Goal: Find specific page/section: Find specific page/section

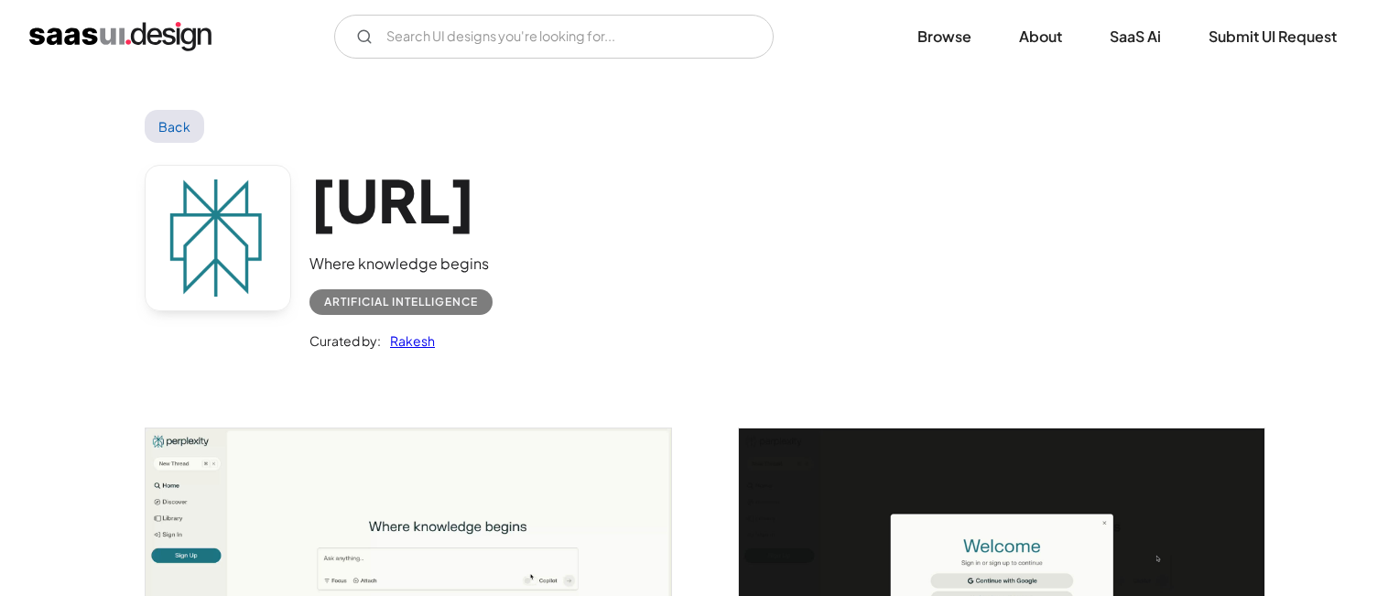
click at [182, 38] on img "home" at bounding box center [120, 36] width 182 height 29
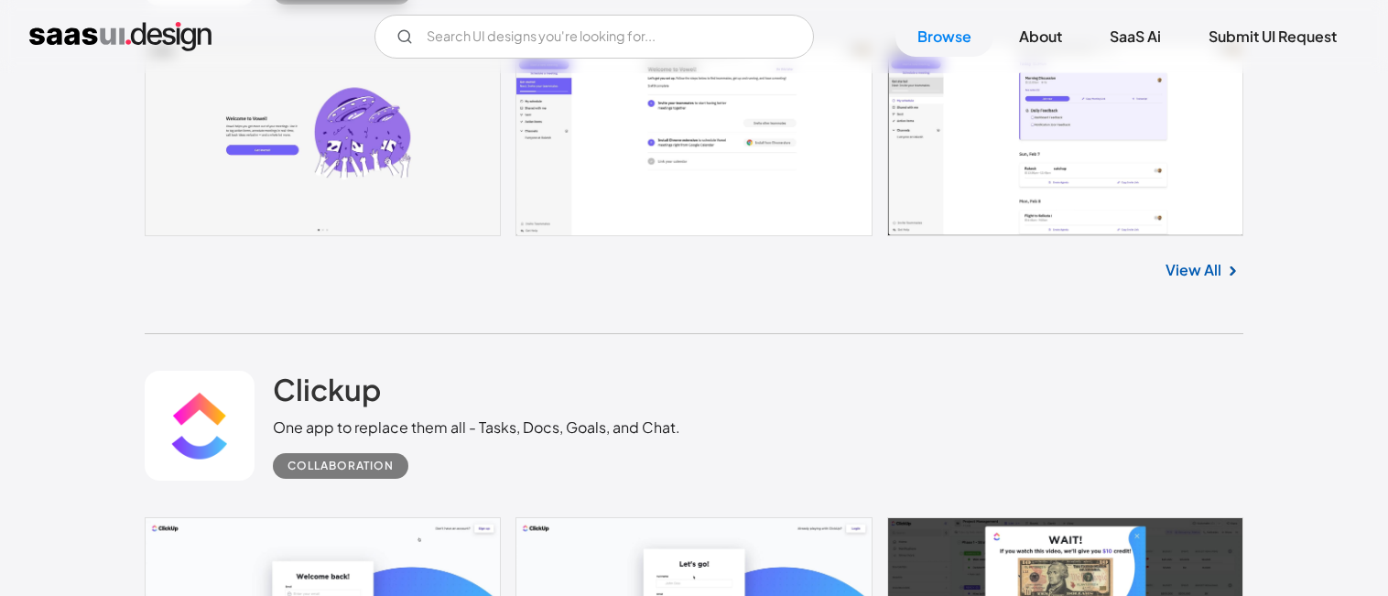
scroll to position [648, 0]
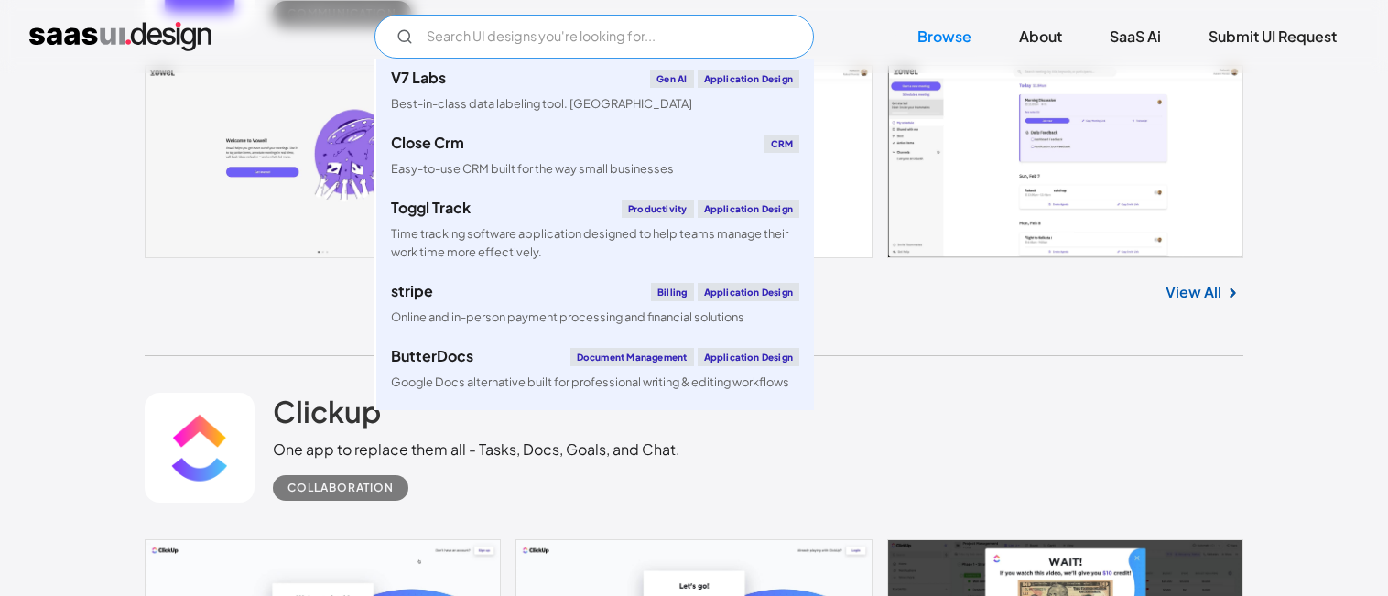
click at [511, 39] on input "Email Form" at bounding box center [593, 37] width 439 height 44
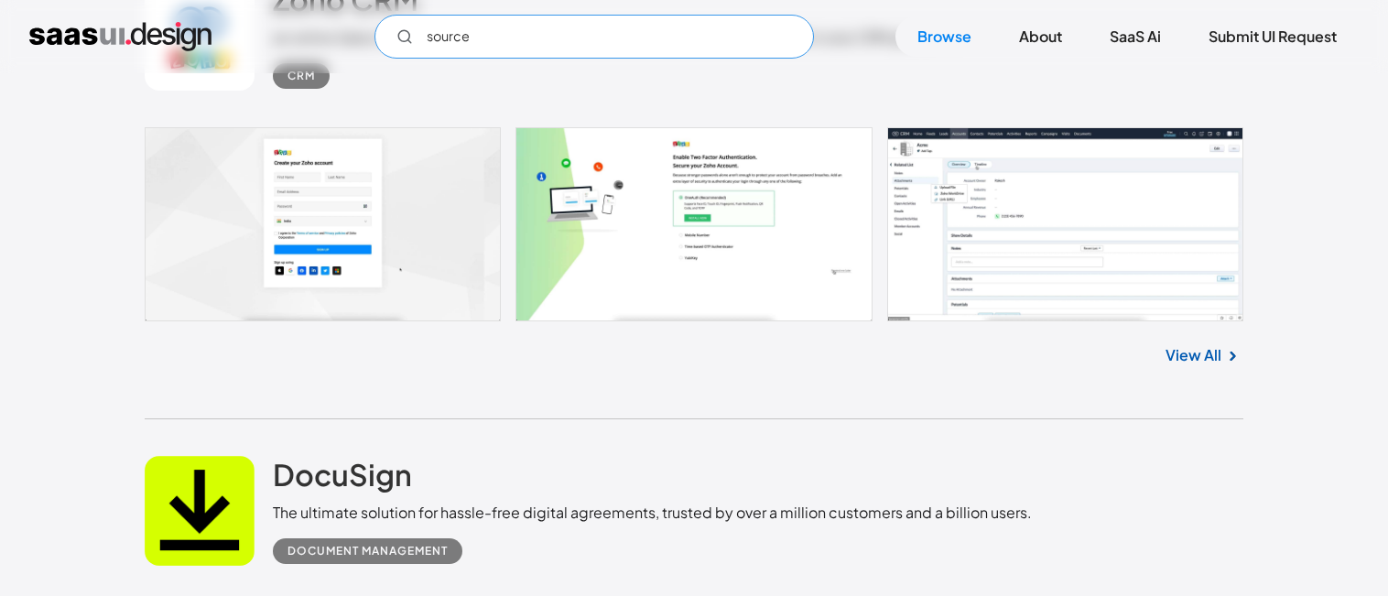
scroll to position [4223, 0]
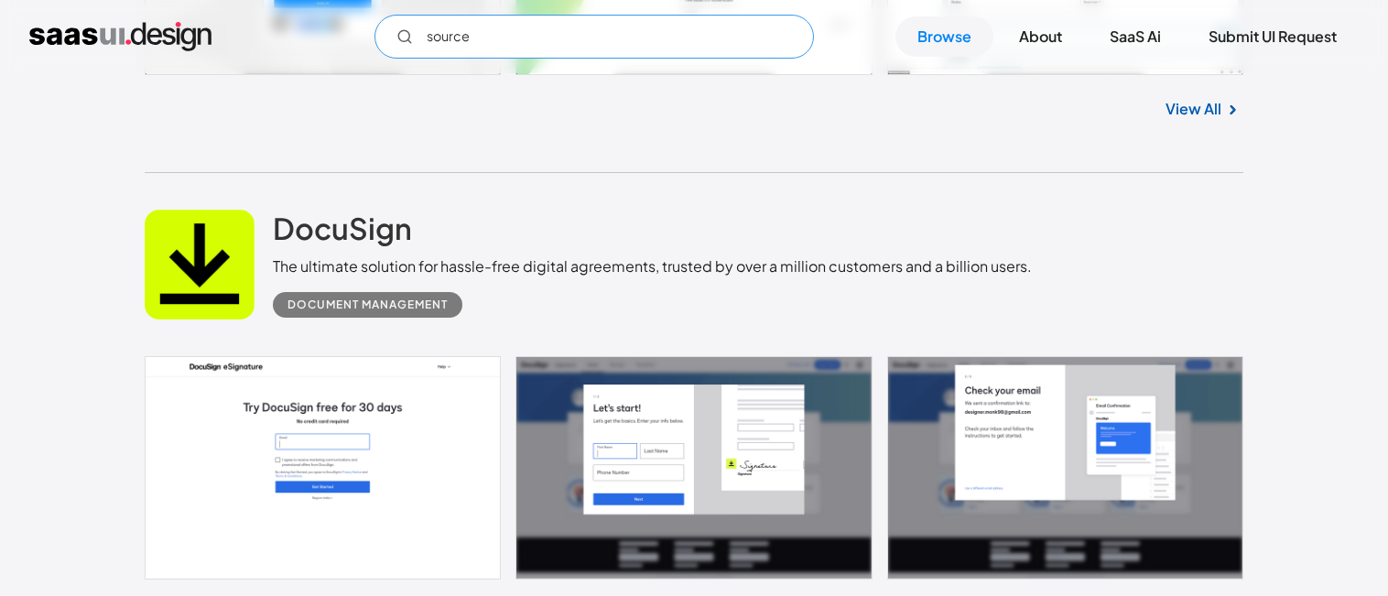
click at [456, 42] on input "source" at bounding box center [593, 37] width 439 height 44
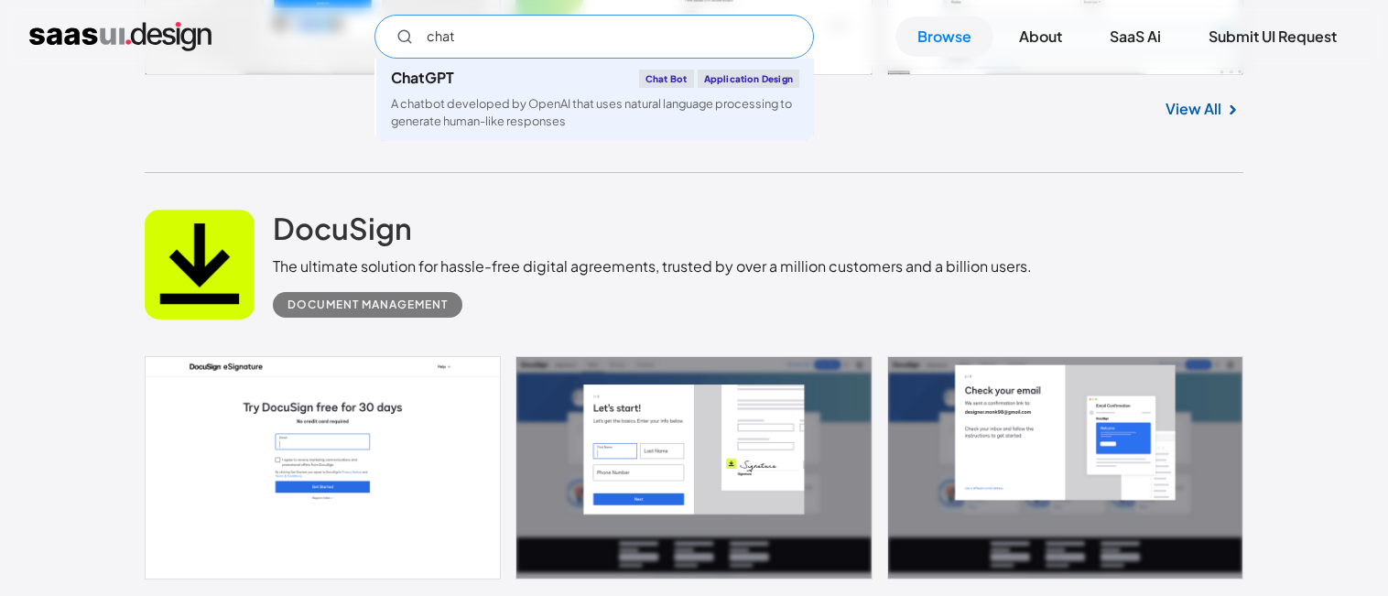
type input "chat"
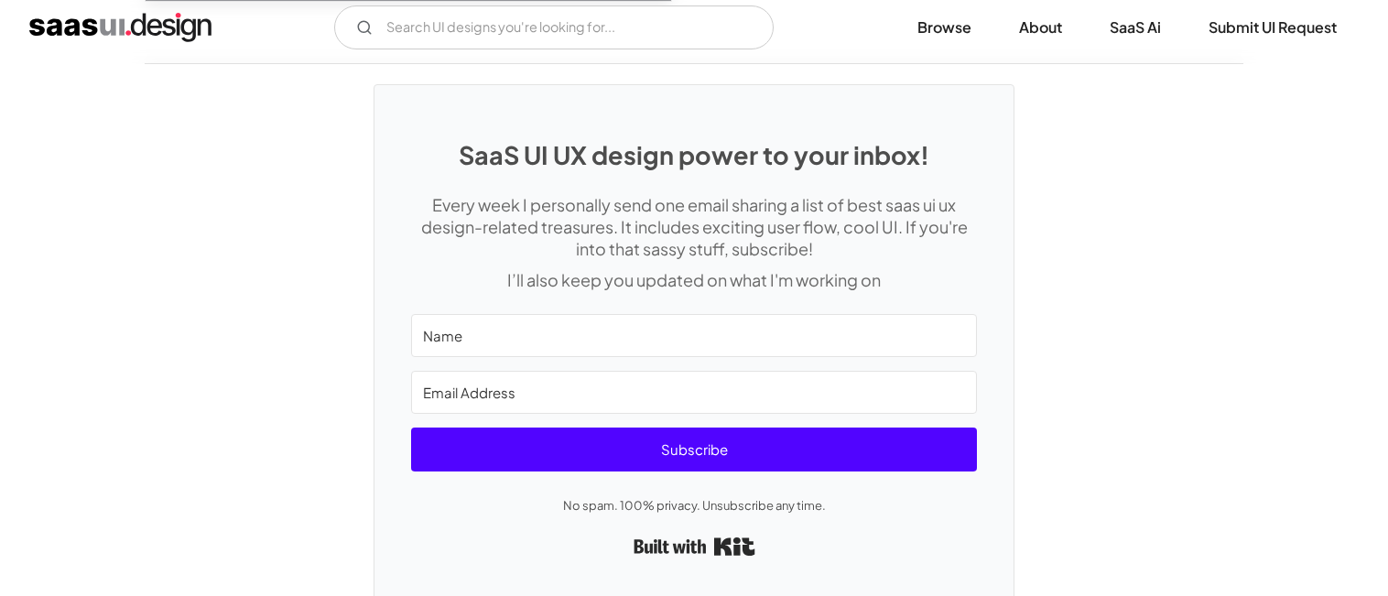
scroll to position [5640, 0]
